Goal: Download file/media

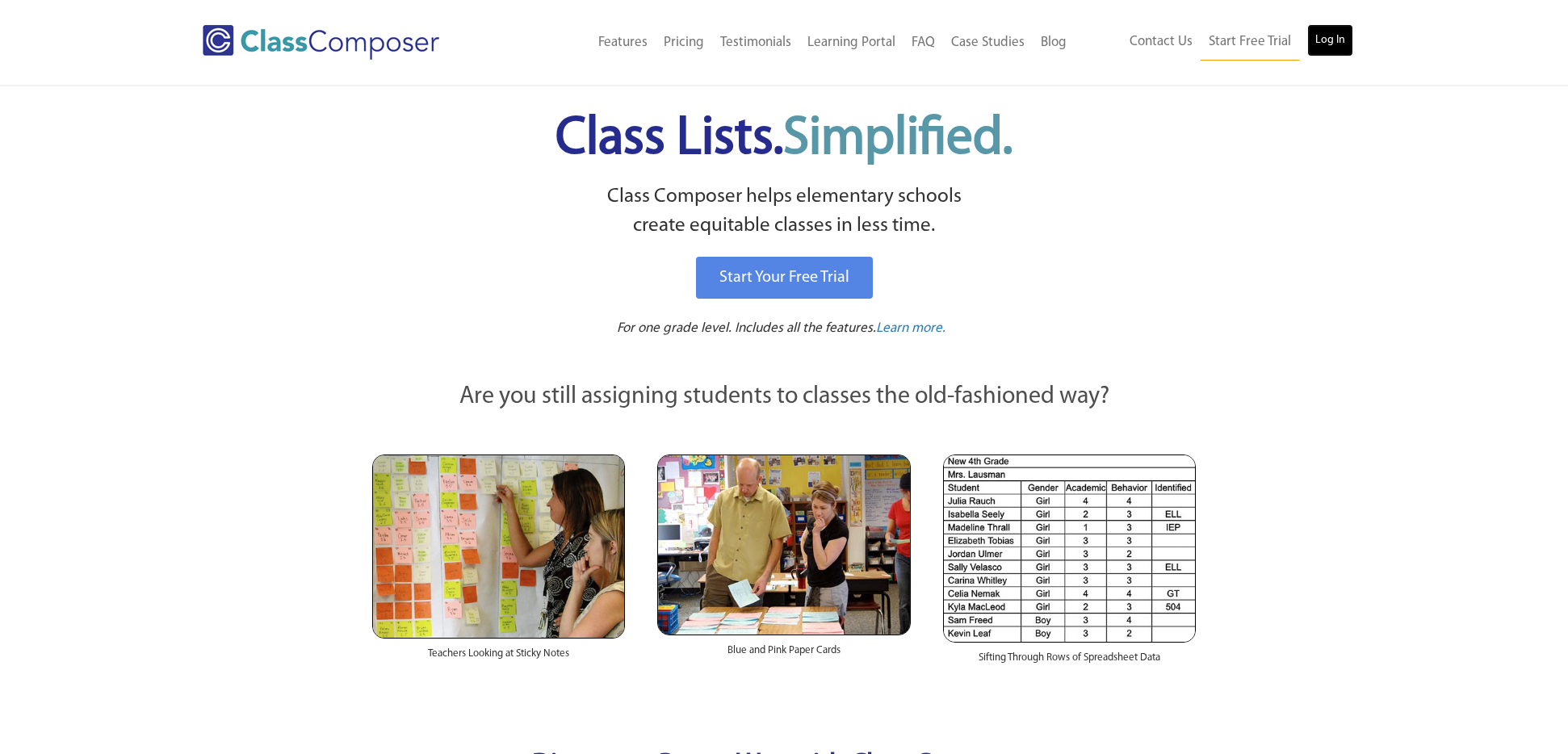
click at [1330, 38] on link "Log In" at bounding box center [1330, 40] width 46 height 32
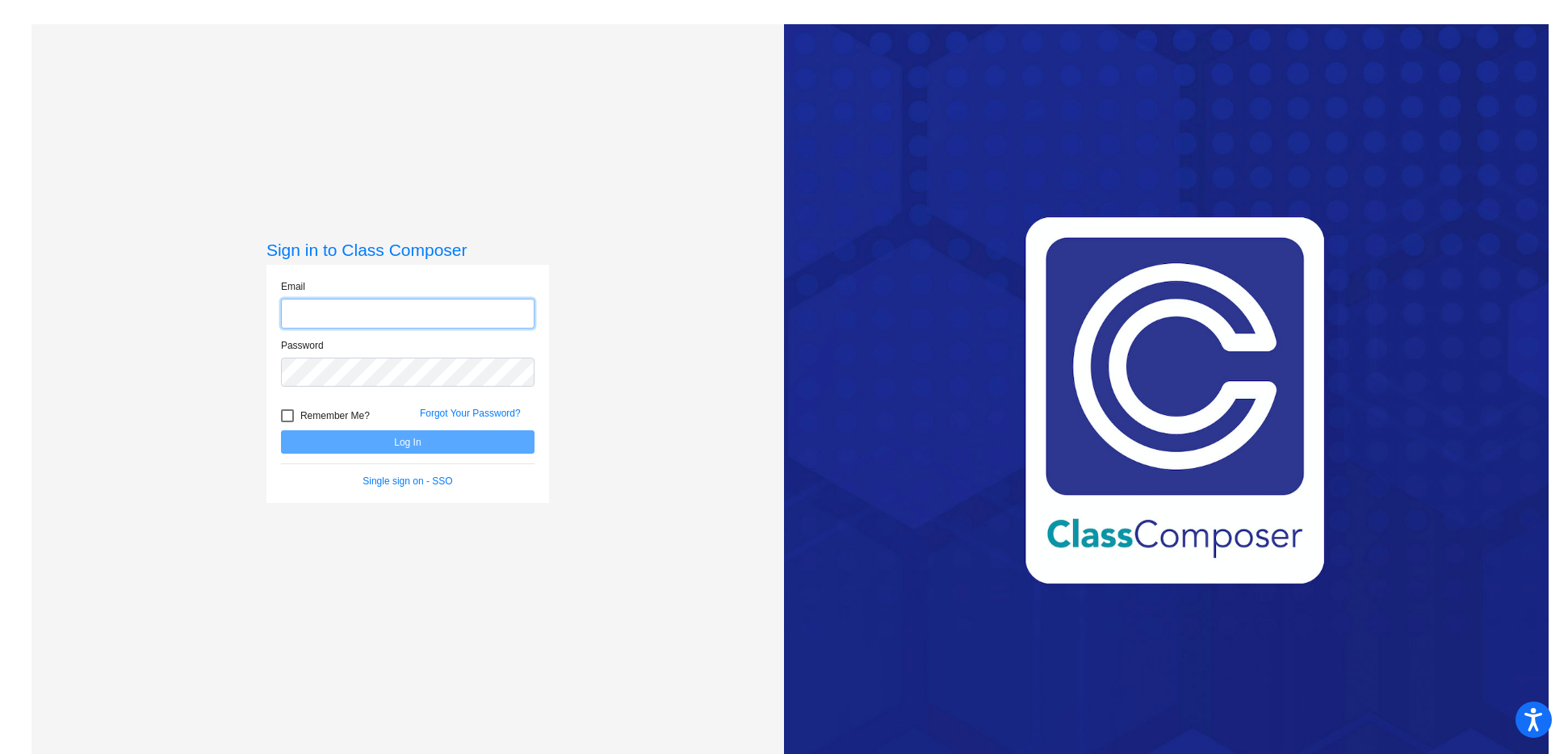
type input "haysy@hudson.k12.oh.us"
click at [420, 440] on button "Log In" at bounding box center [407, 442] width 253 height 24
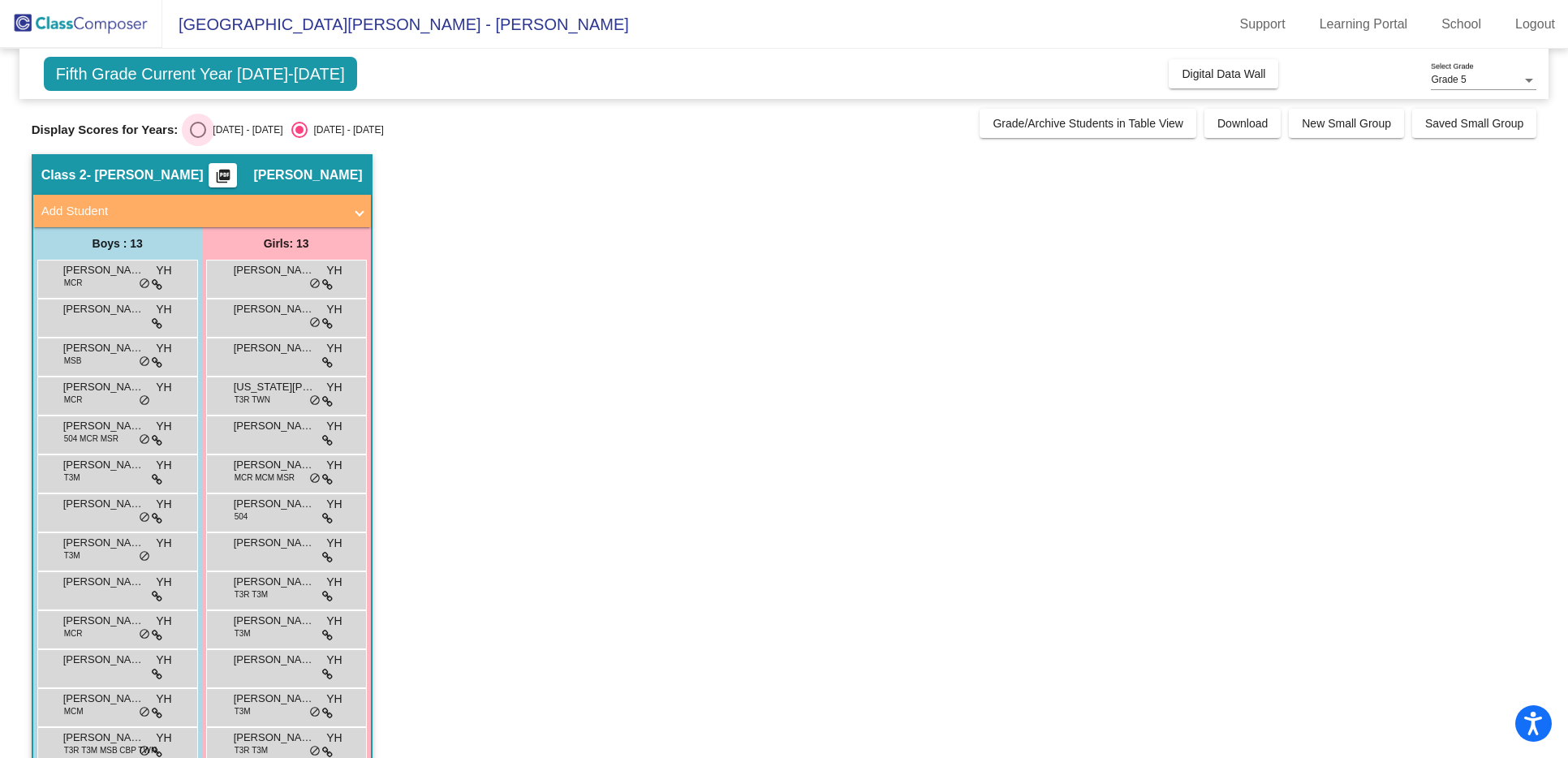
click at [197, 131] on div "Select an option" at bounding box center [198, 130] width 17 height 17
click at [197, 138] on input "2024 - 2025" at bounding box center [197, 138] width 1 height 1
radio input "true"
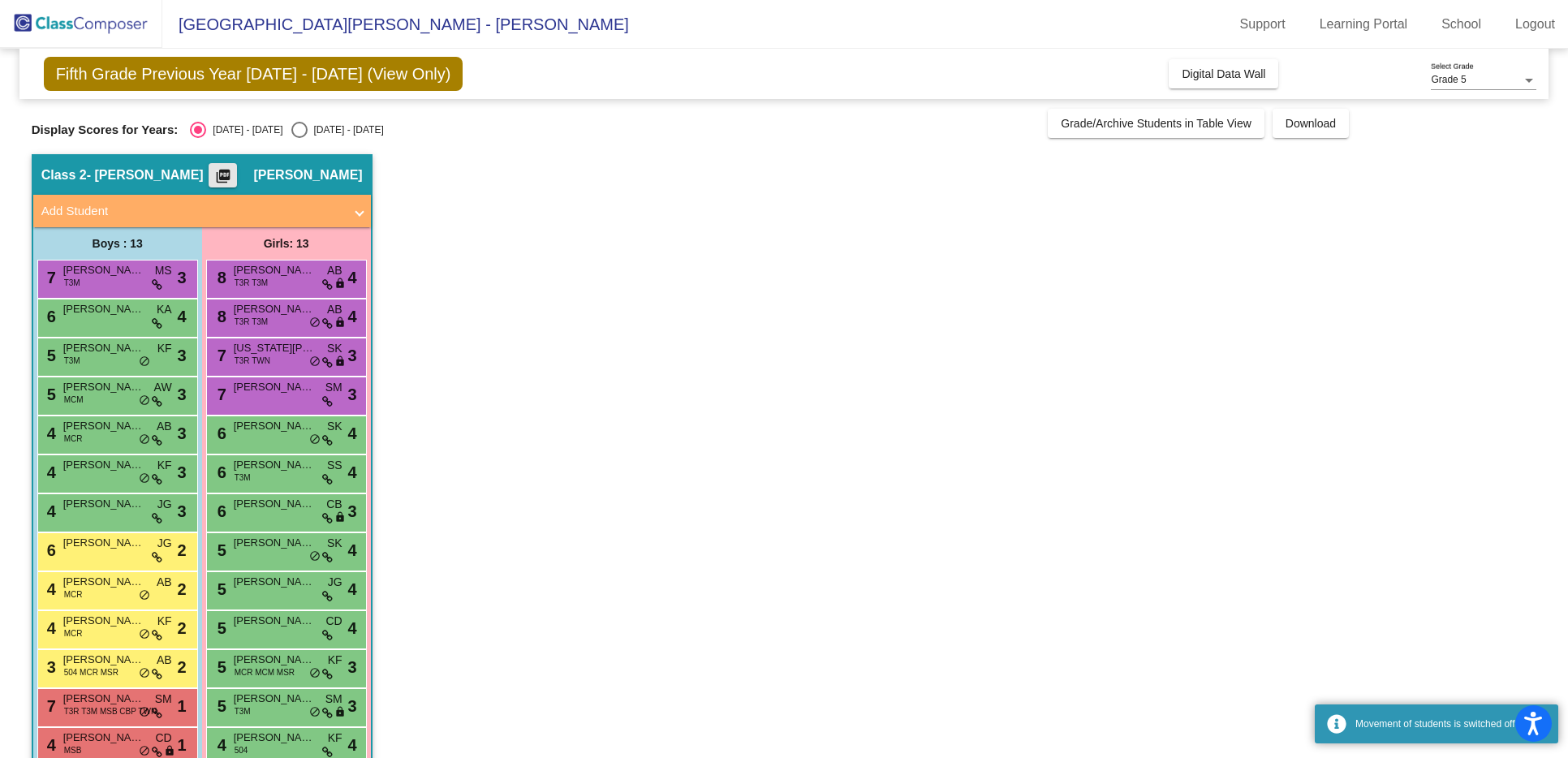
click at [233, 174] on mat-icon "picture_as_pdf" at bounding box center [222, 179] width 19 height 23
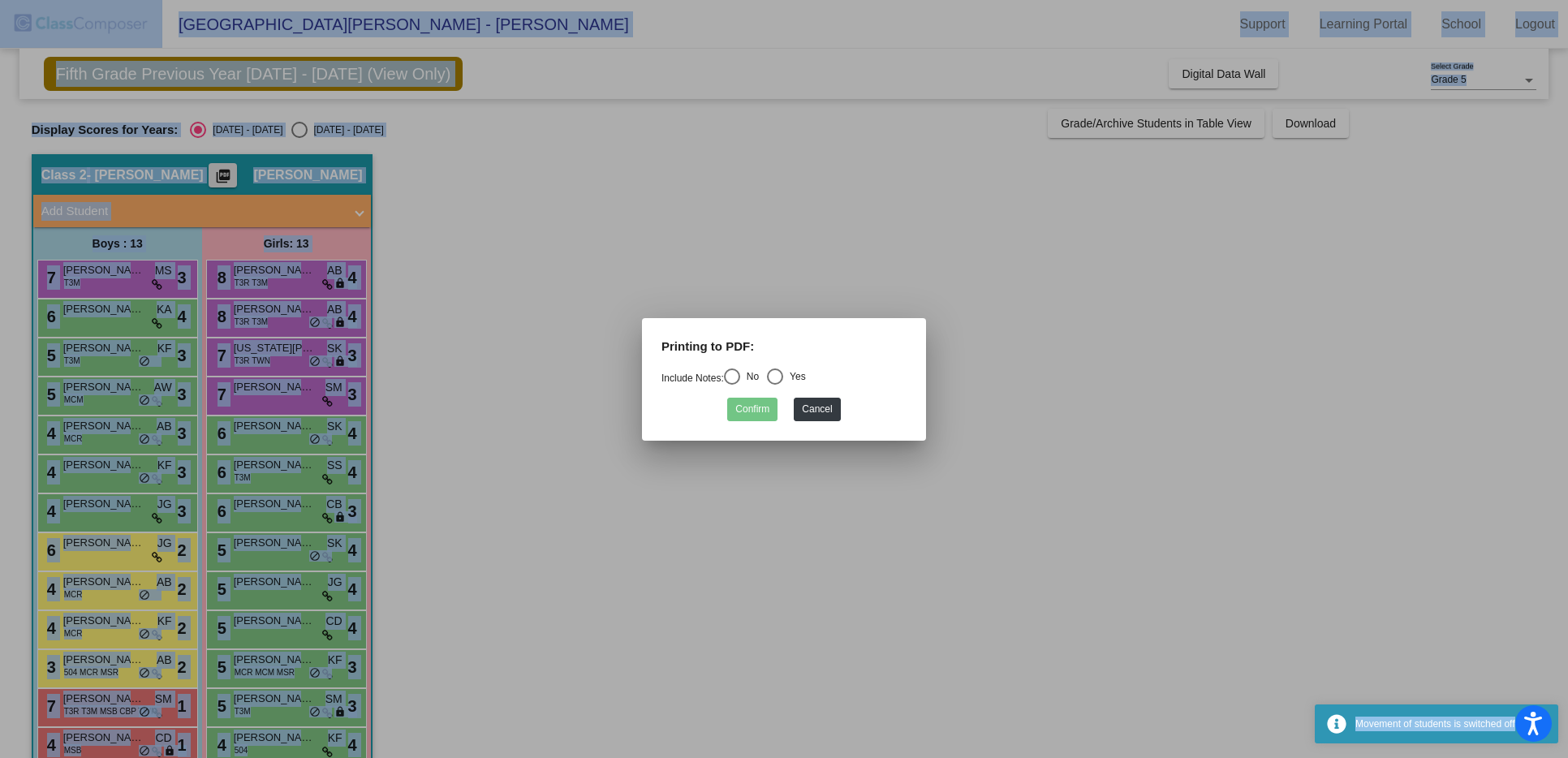
click at [256, 174] on div at bounding box center [784, 379] width 1568 height 758
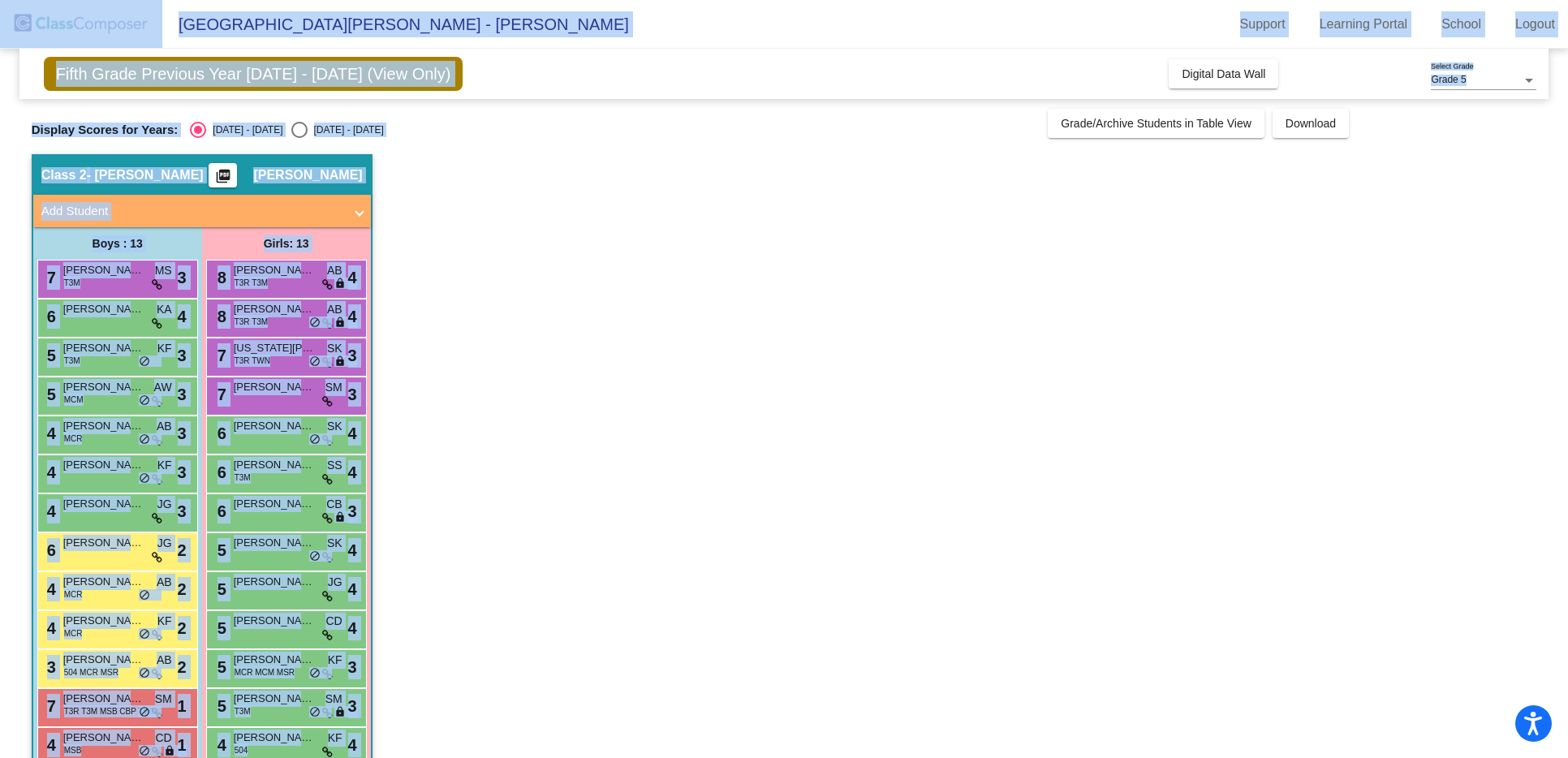
click at [233, 175] on mat-icon "picture_as_pdf" at bounding box center [222, 179] width 19 height 23
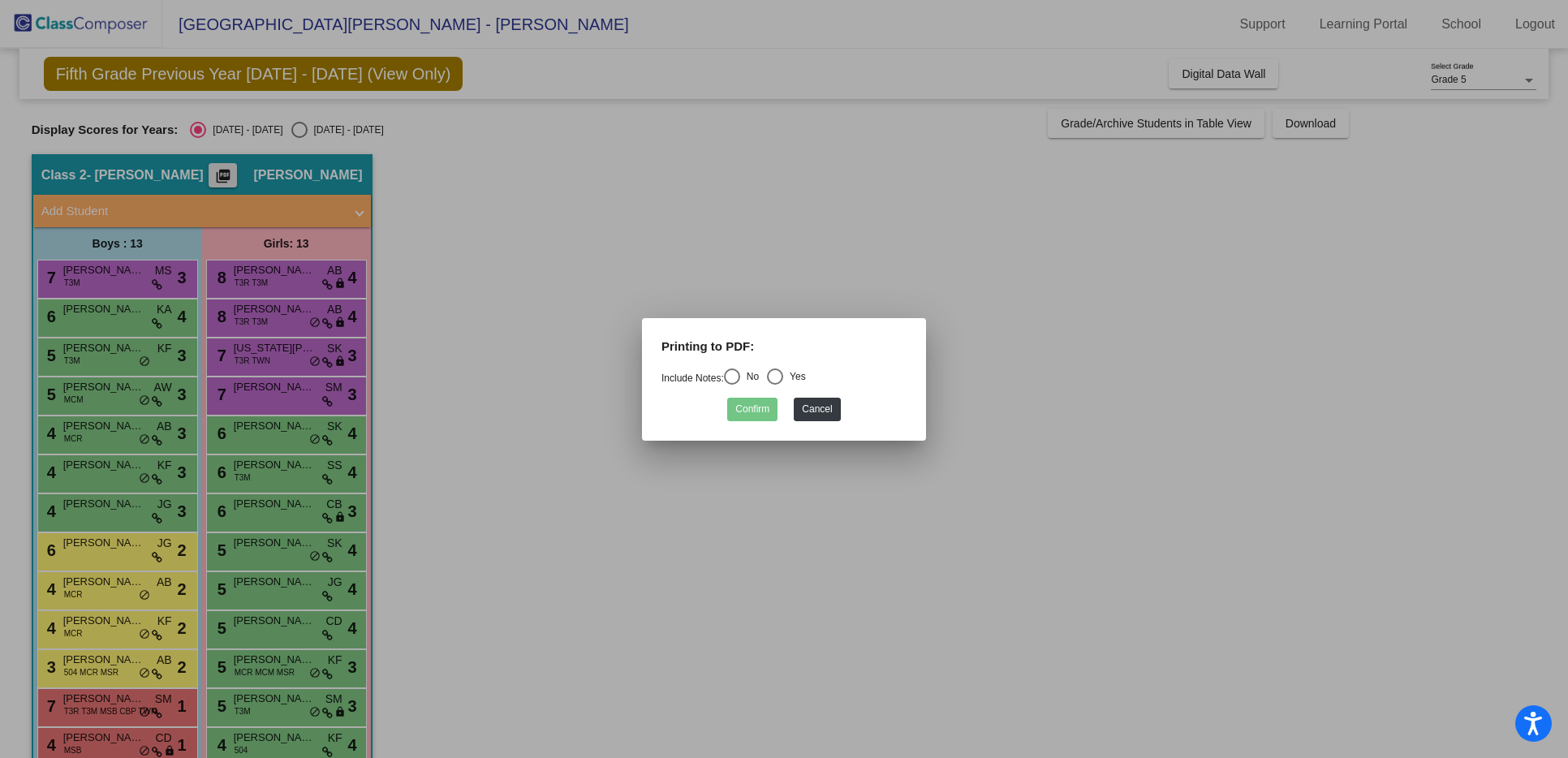
click at [248, 175] on div at bounding box center [784, 379] width 1568 height 758
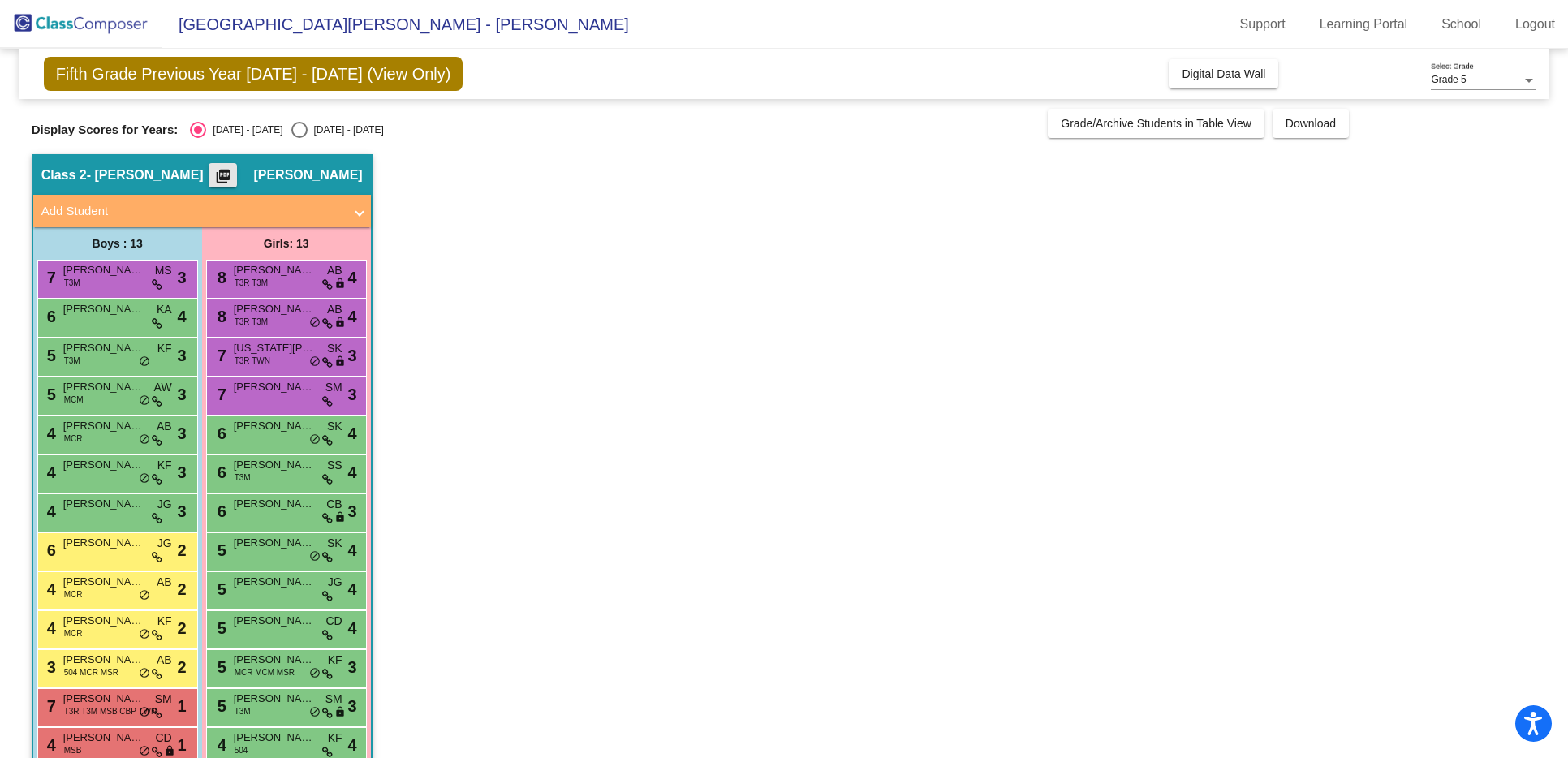
click at [233, 175] on mat-icon "picture_as_pdf" at bounding box center [222, 179] width 19 height 23
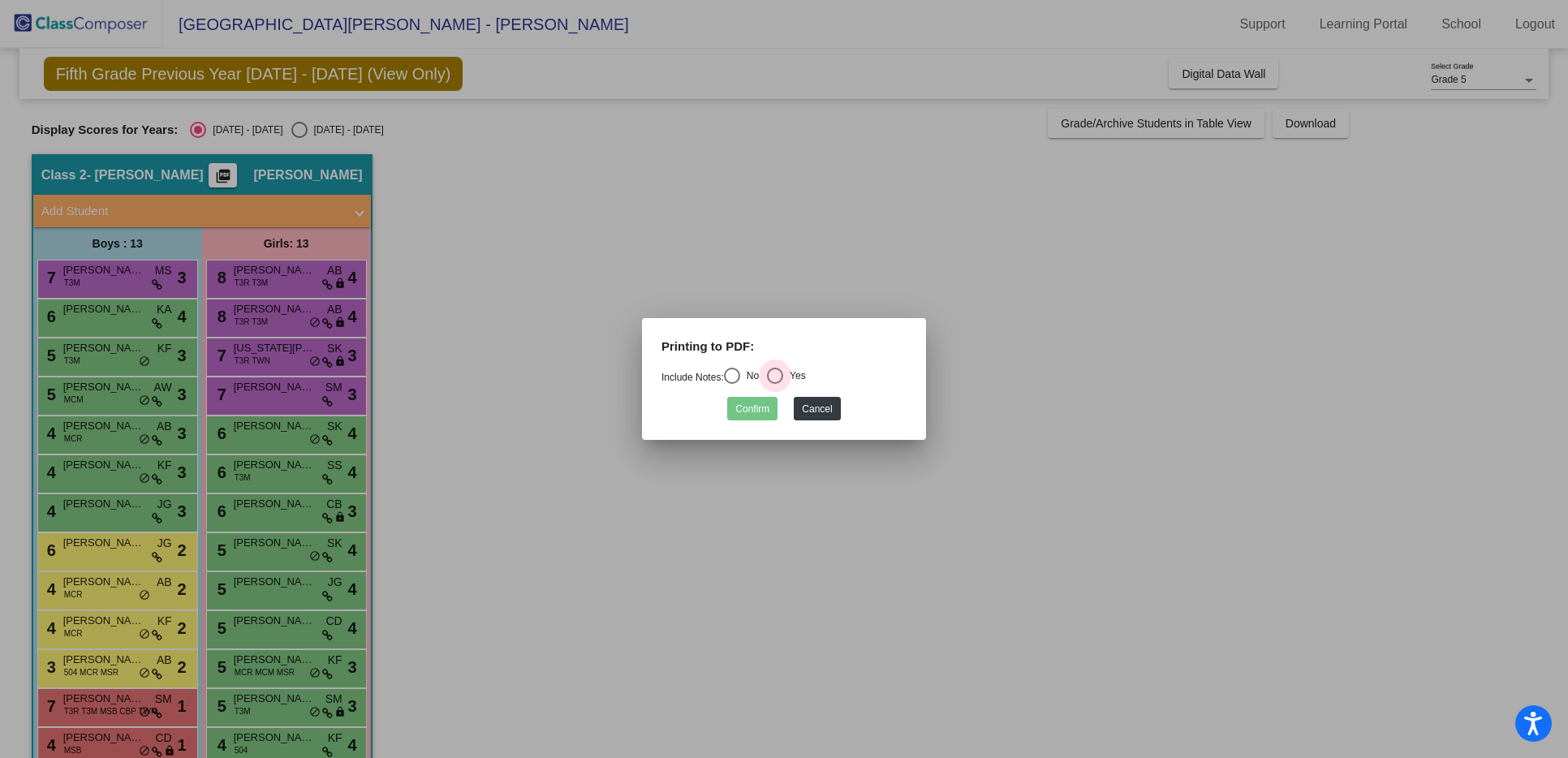
click at [784, 374] on div "Select an option" at bounding box center [775, 376] width 17 height 17
click at [775, 384] on input "Yes" at bounding box center [774, 384] width 1 height 1
radio input "true"
click at [754, 409] on button "Confirm" at bounding box center [752, 409] width 51 height 24
